Goal: Communication & Community: Answer question/provide support

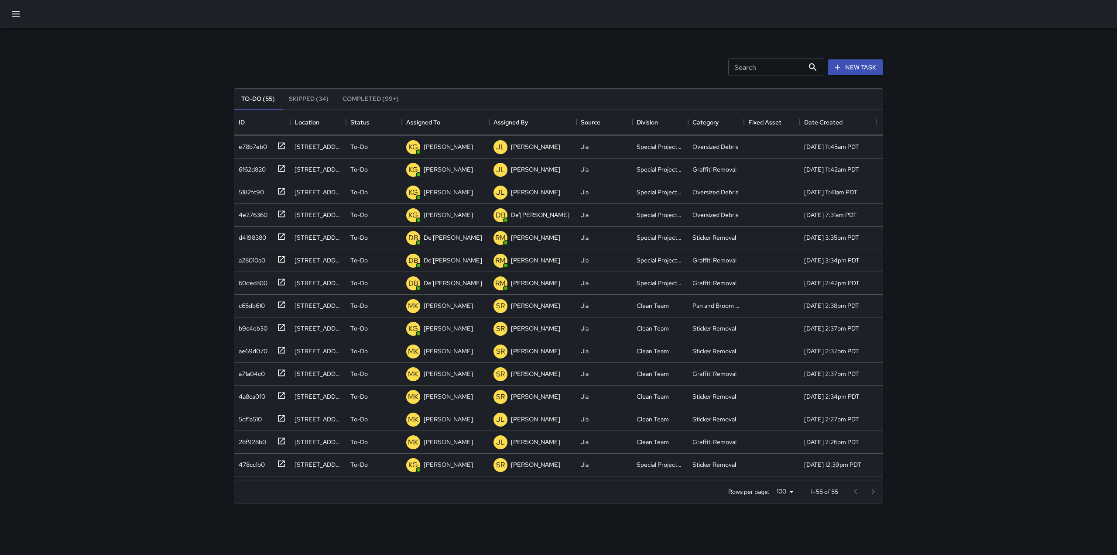
scroll to position [277, 0]
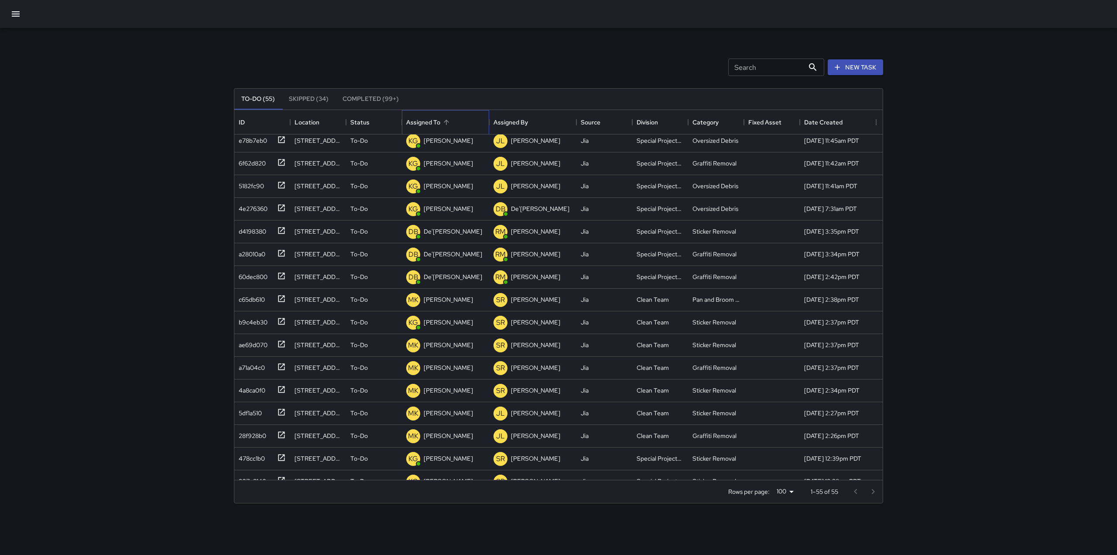
click at [440, 126] on div "Assigned To" at bounding box center [446, 122] width 12 height 12
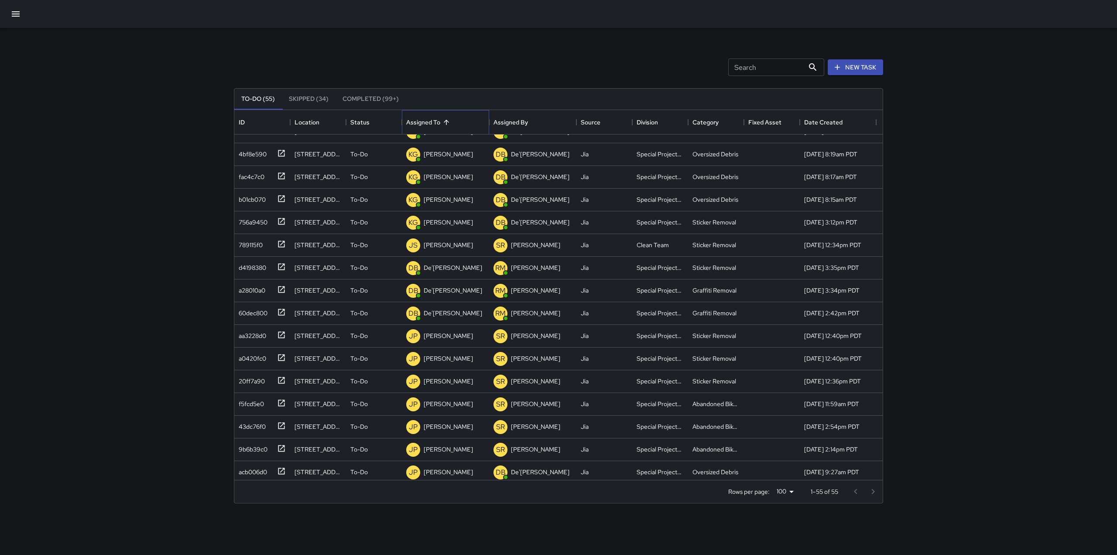
scroll to position [903, 0]
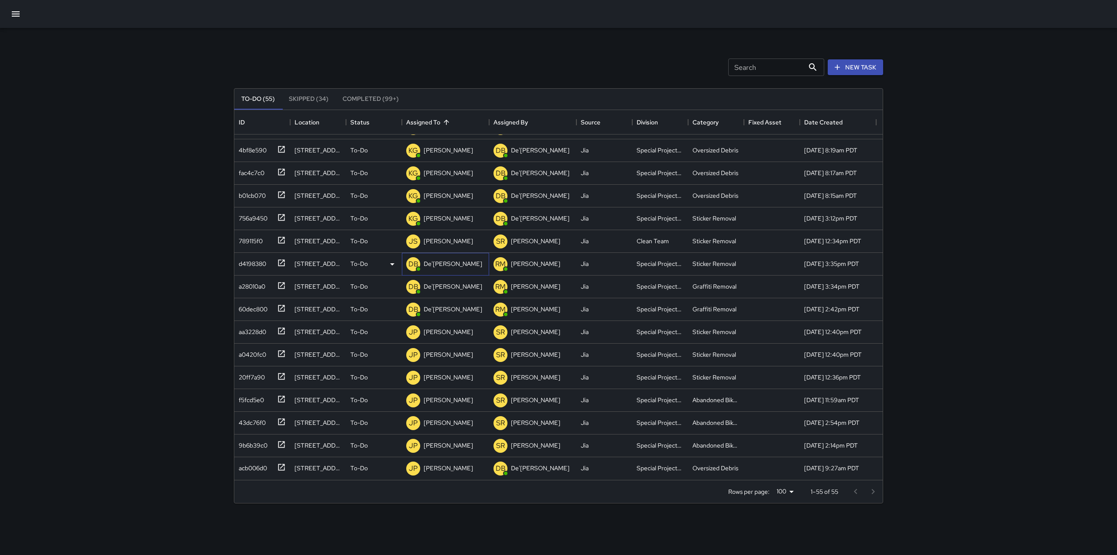
click at [440, 265] on p "De'[PERSON_NAME]" at bounding box center [453, 263] width 58 height 9
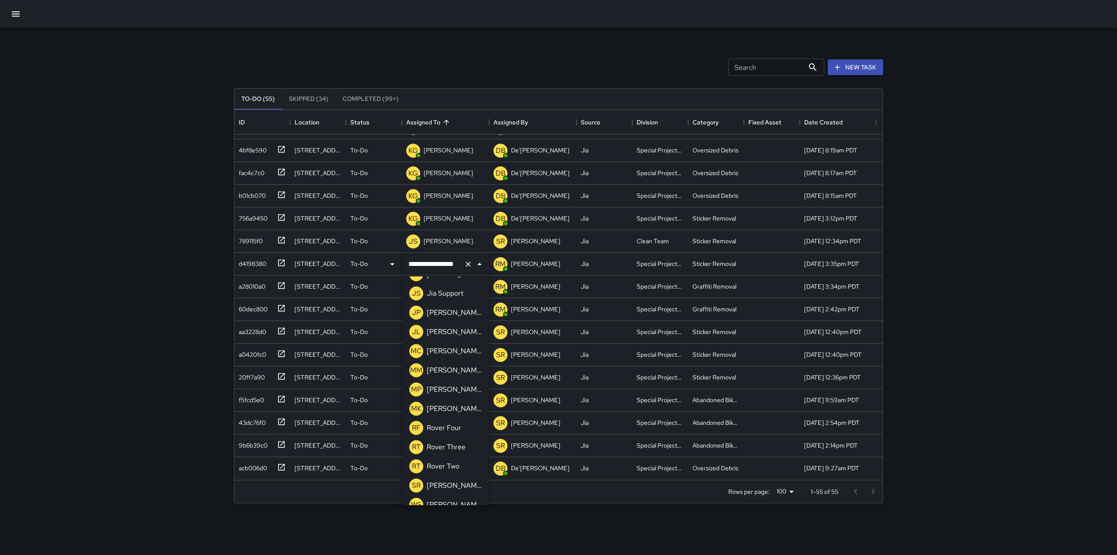
scroll to position [649, 0]
click at [446, 345] on div "[PERSON_NAME]" at bounding box center [454, 350] width 58 height 14
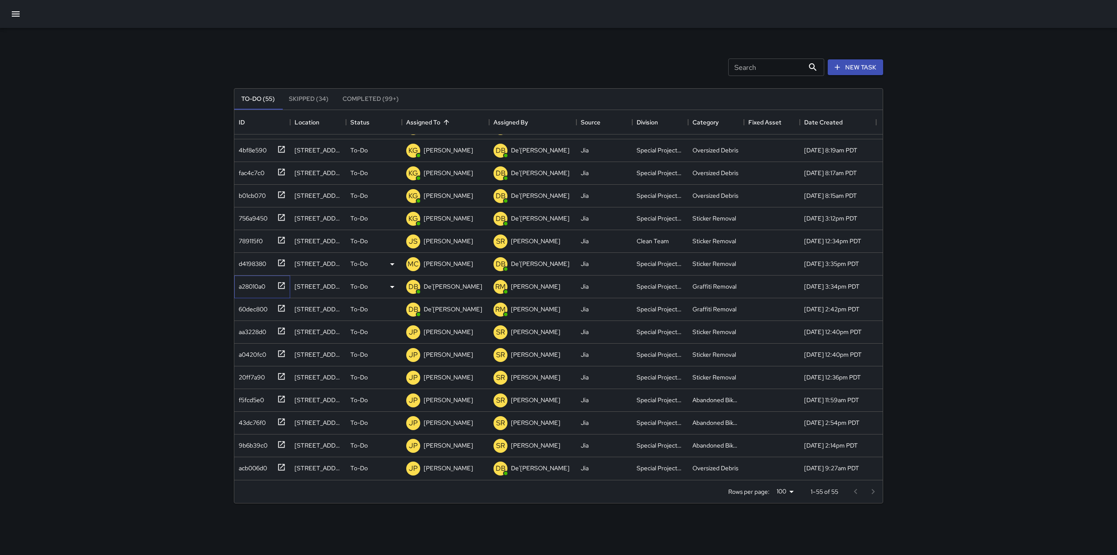
click at [282, 285] on icon at bounding box center [281, 285] width 7 height 7
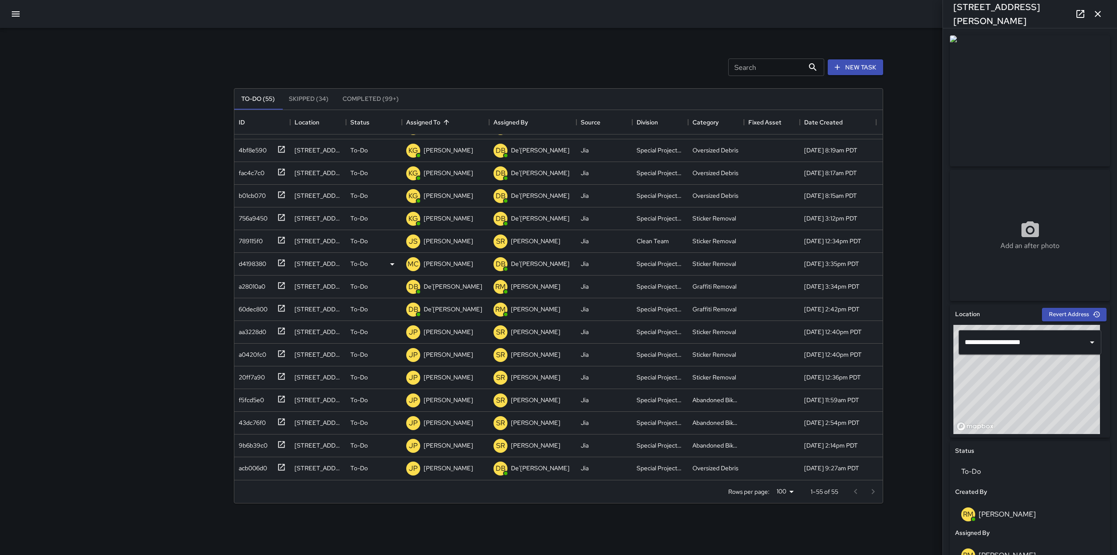
click at [257, 64] on div "Search Search New Task" at bounding box center [558, 67] width 653 height 45
click at [422, 283] on div "De'[PERSON_NAME]" at bounding box center [453, 286] width 62 height 12
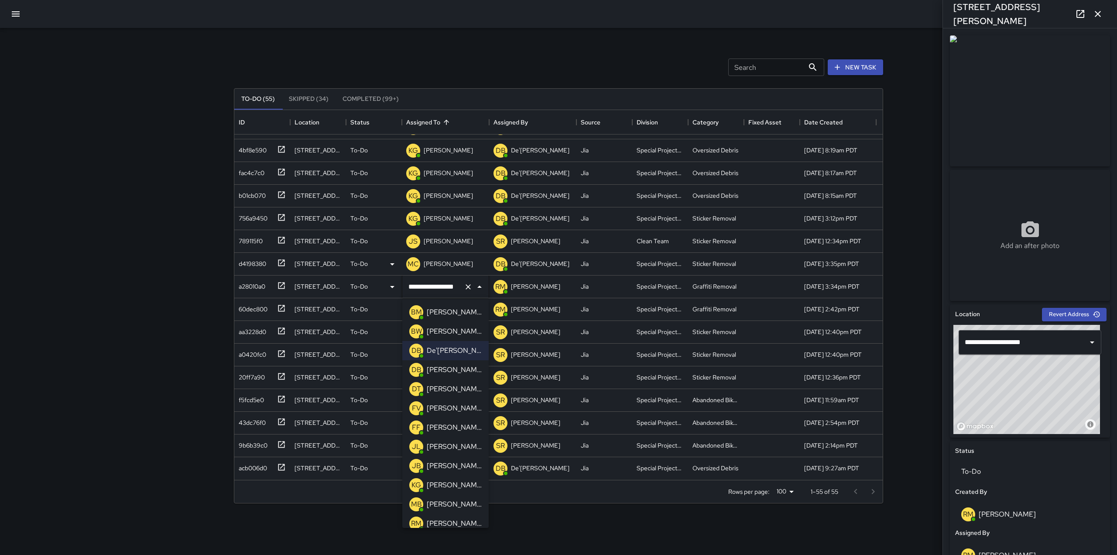
click at [422, 485] on div "KG" at bounding box center [416, 485] width 14 height 14
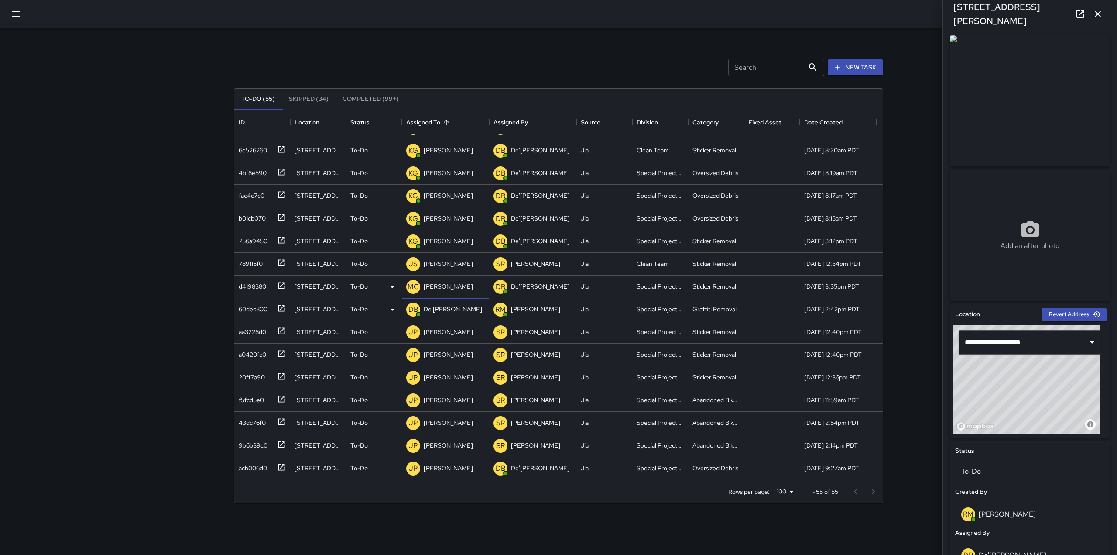
click at [451, 309] on p "De'[PERSON_NAME]" at bounding box center [453, 309] width 58 height 9
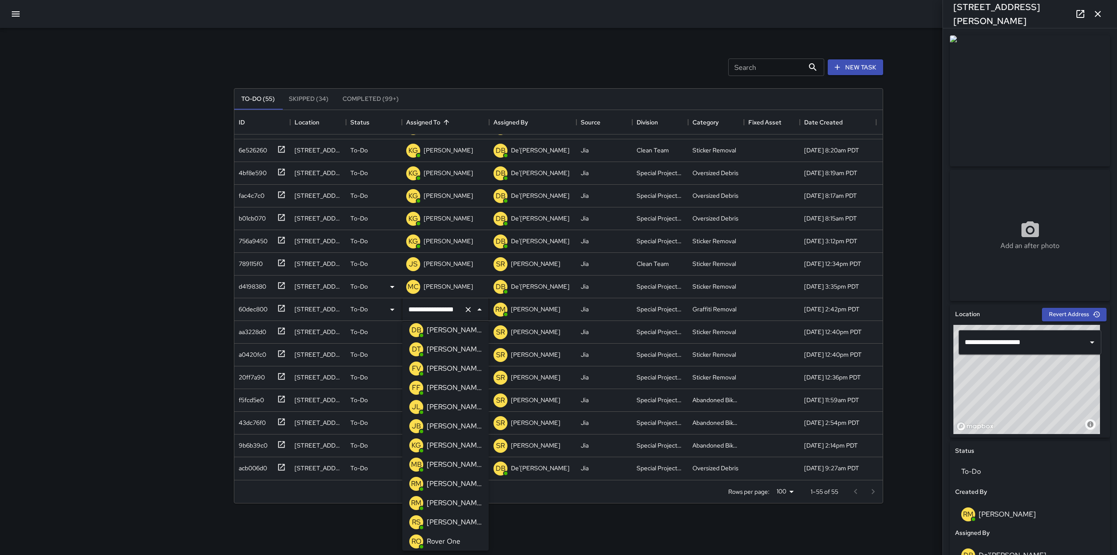
scroll to position [65, 0]
click at [445, 435] on div "KG [PERSON_NAME]" at bounding box center [446, 442] width 76 height 17
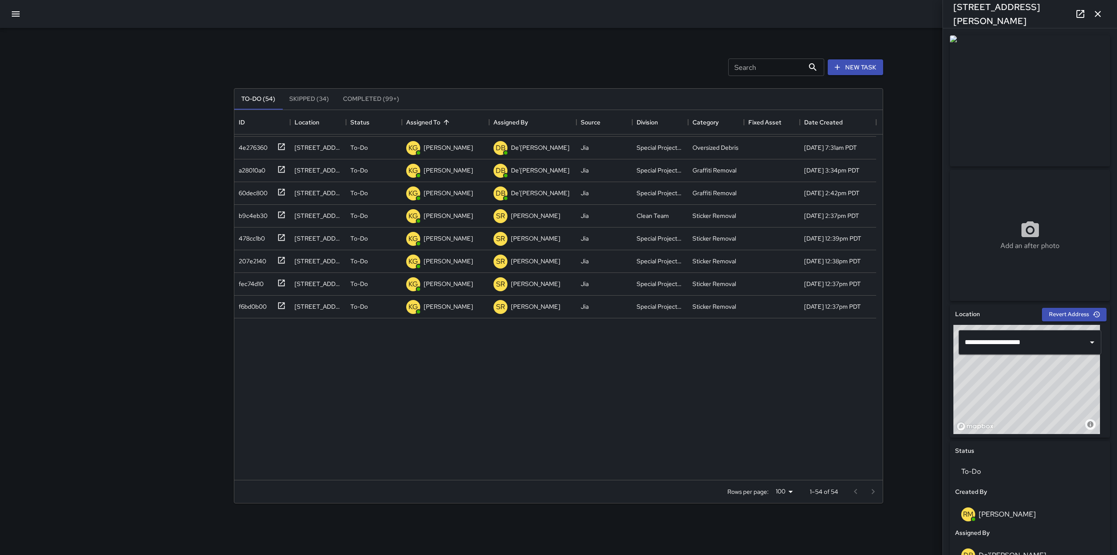
scroll to position [0, 0]
